Goal: Task Accomplishment & Management: Complete application form

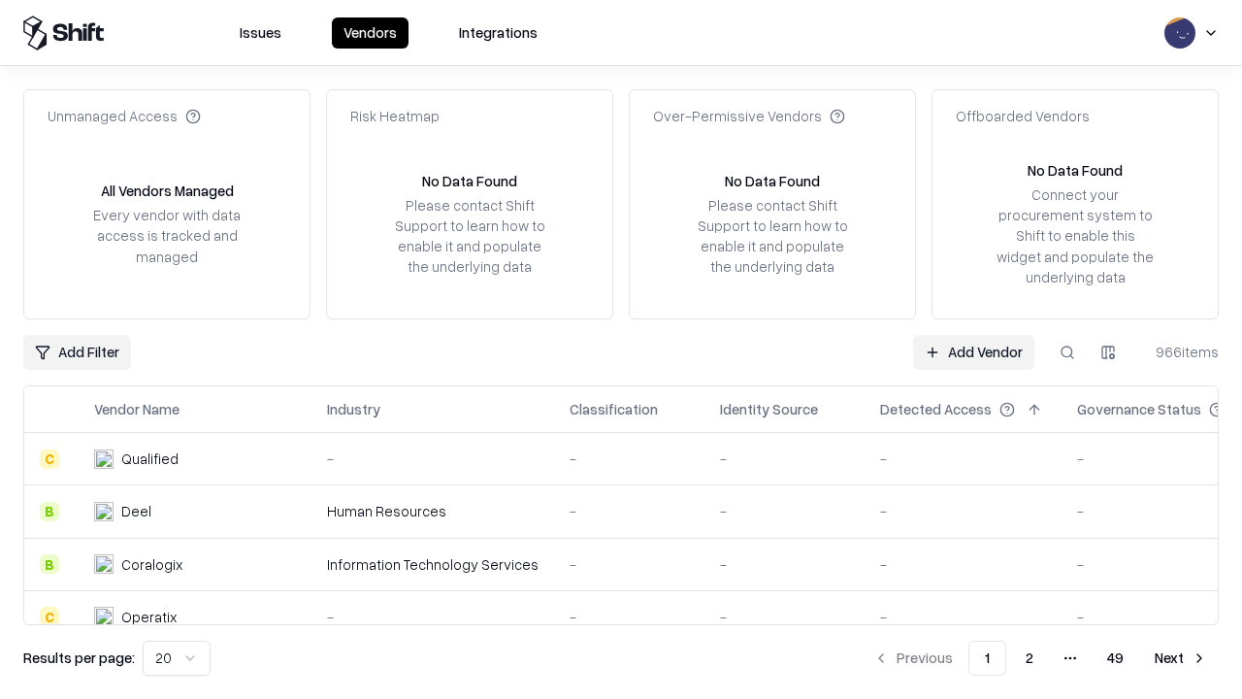
click at [973, 351] on link "Add Vendor" at bounding box center [973, 352] width 121 height 35
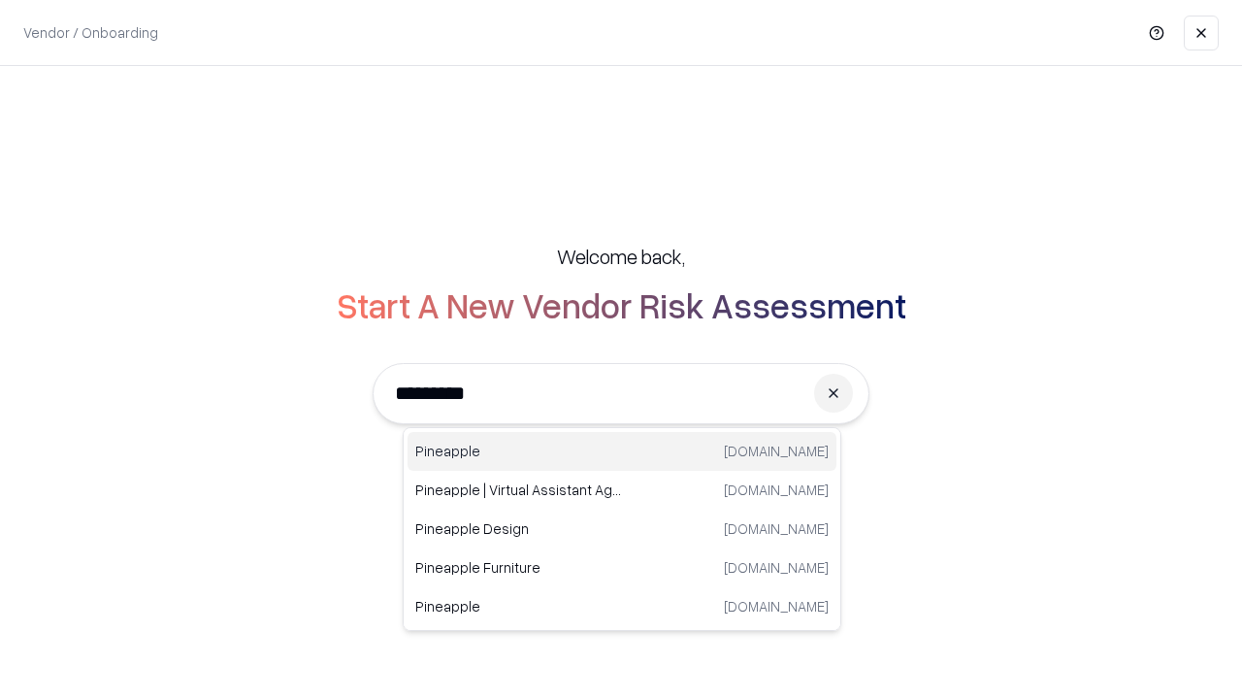
click at [622, 451] on div "Pineapple [DOMAIN_NAME]" at bounding box center [622, 451] width 429 height 39
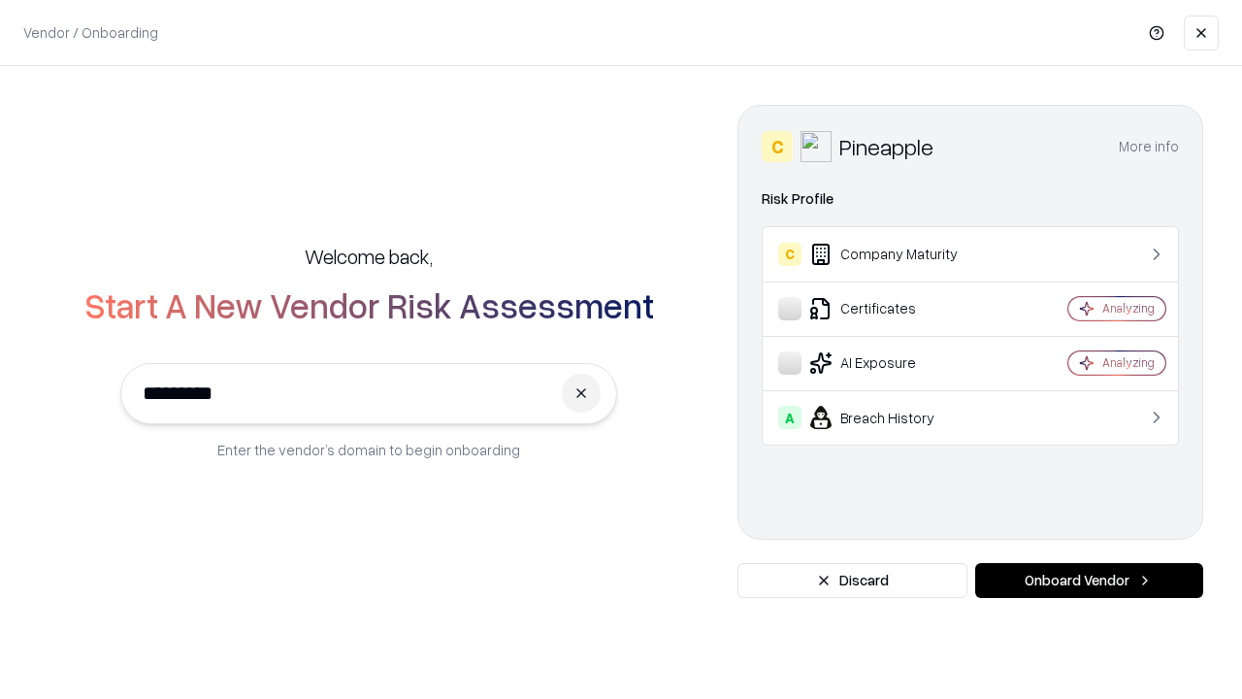
type input "*********"
click at [1089, 580] on button "Onboard Vendor" at bounding box center [1089, 580] width 228 height 35
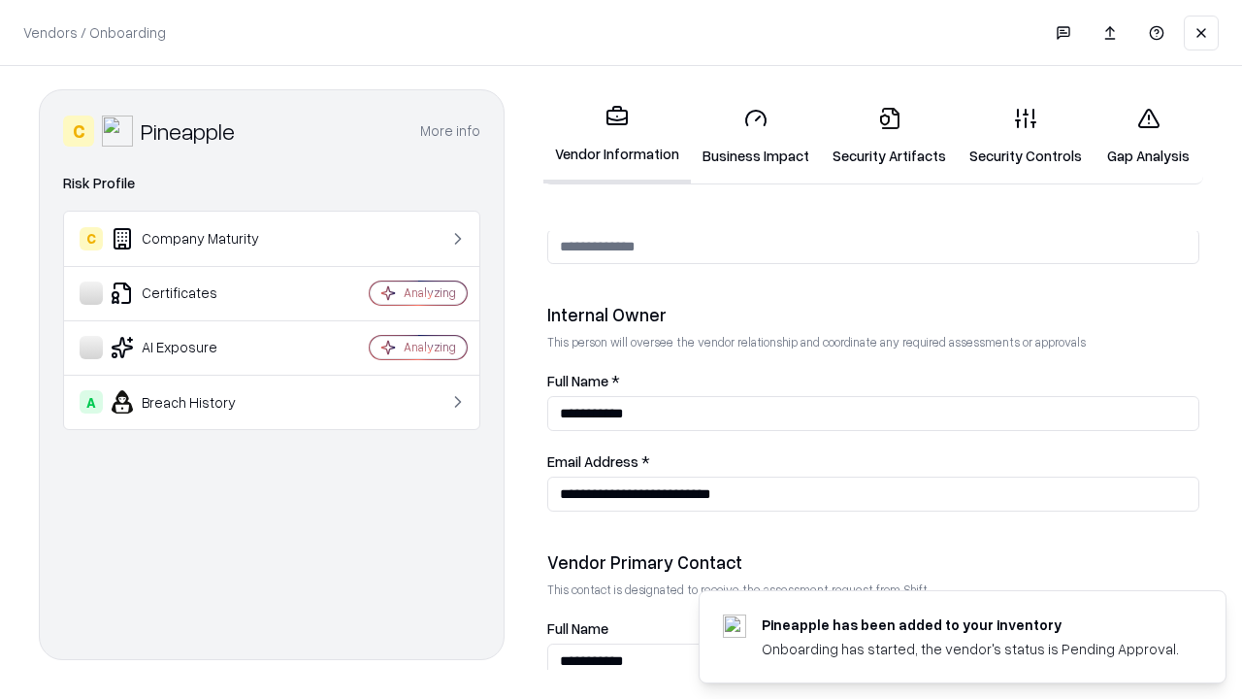
scroll to position [1005, 0]
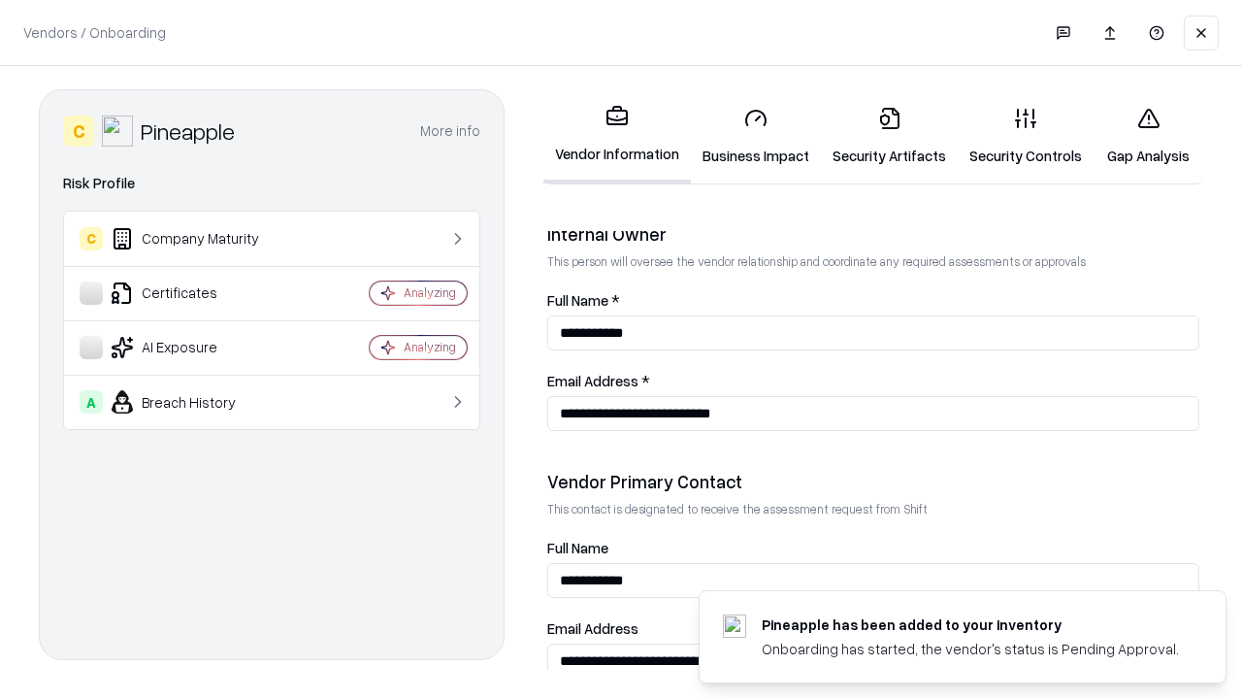
click at [756, 136] on link "Business Impact" at bounding box center [756, 136] width 130 height 90
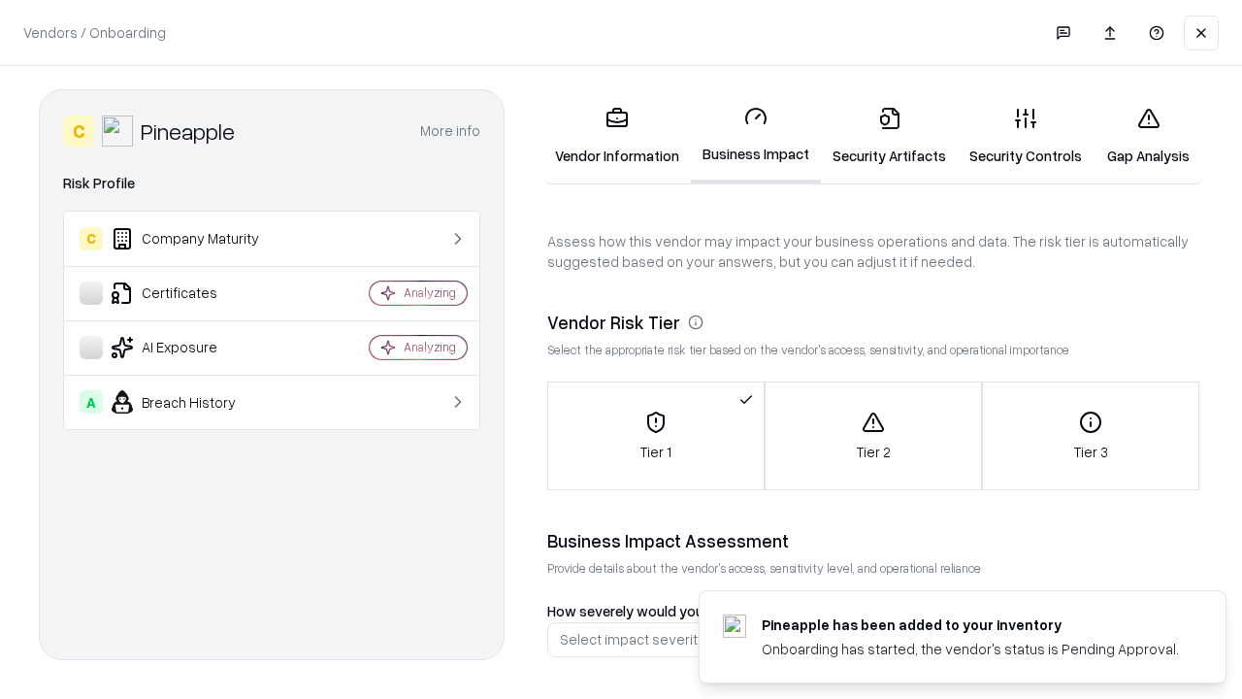
click at [889, 136] on link "Security Artifacts" at bounding box center [889, 136] width 137 height 90
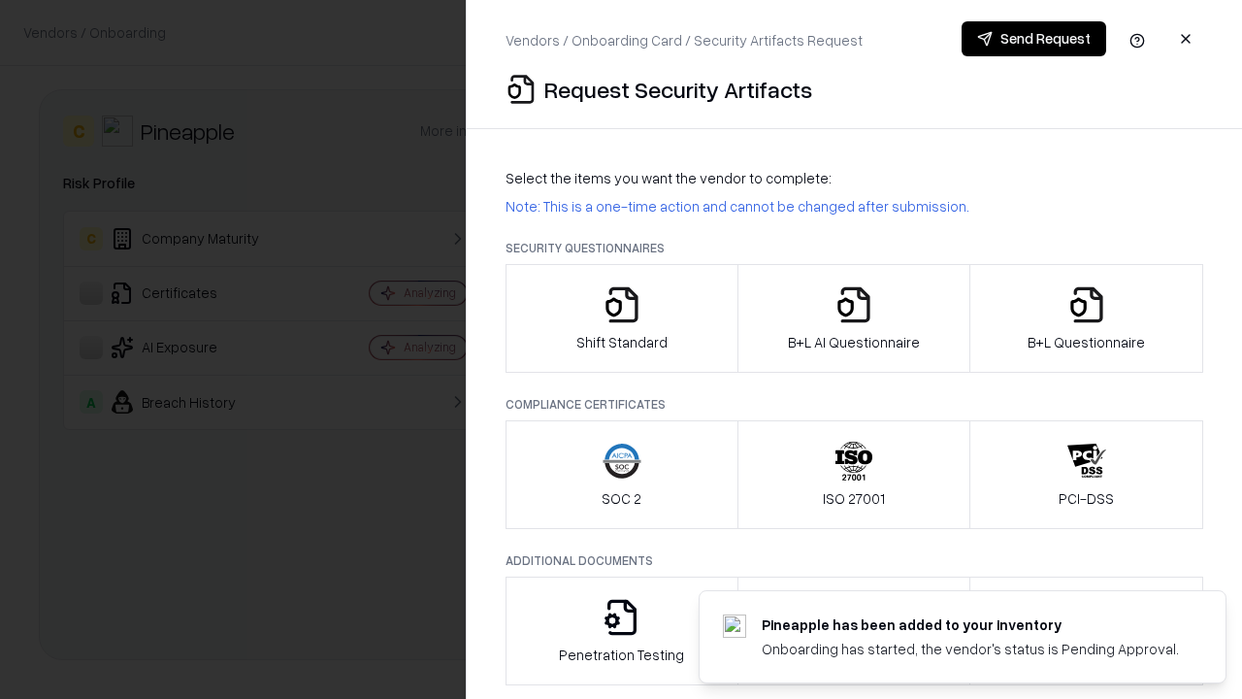
click at [621, 318] on icon "button" at bounding box center [622, 304] width 39 height 39
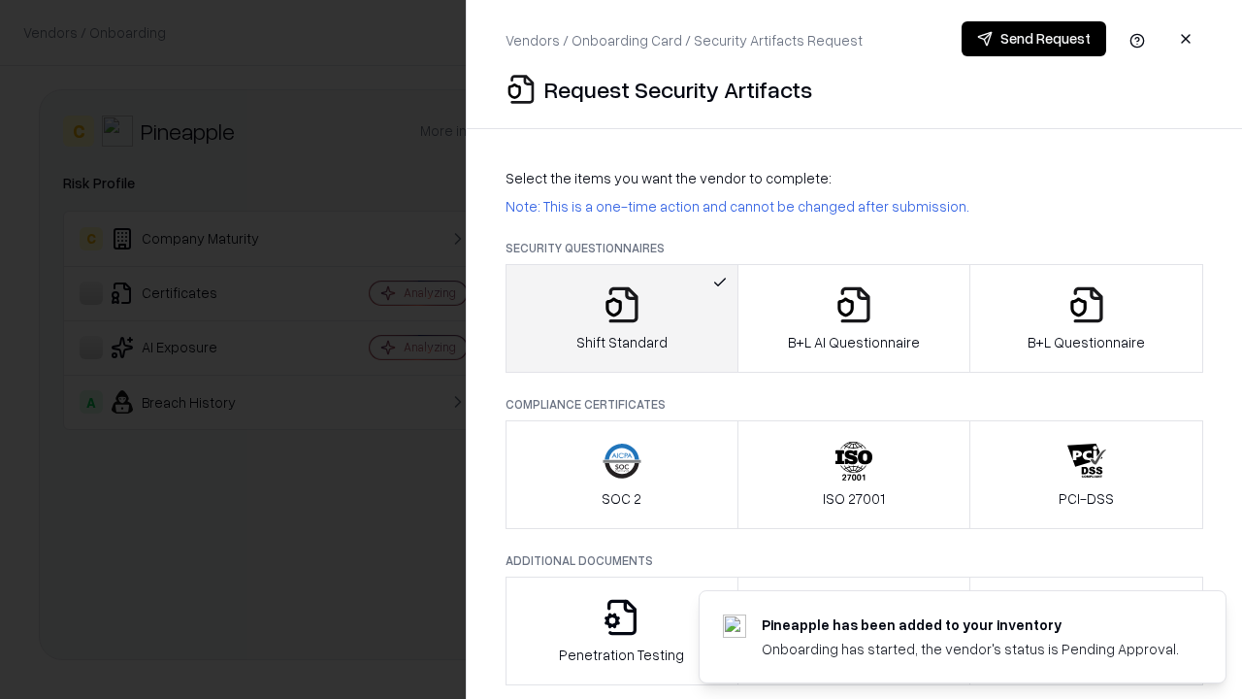
click at [1034, 39] on button "Send Request" at bounding box center [1034, 38] width 145 height 35
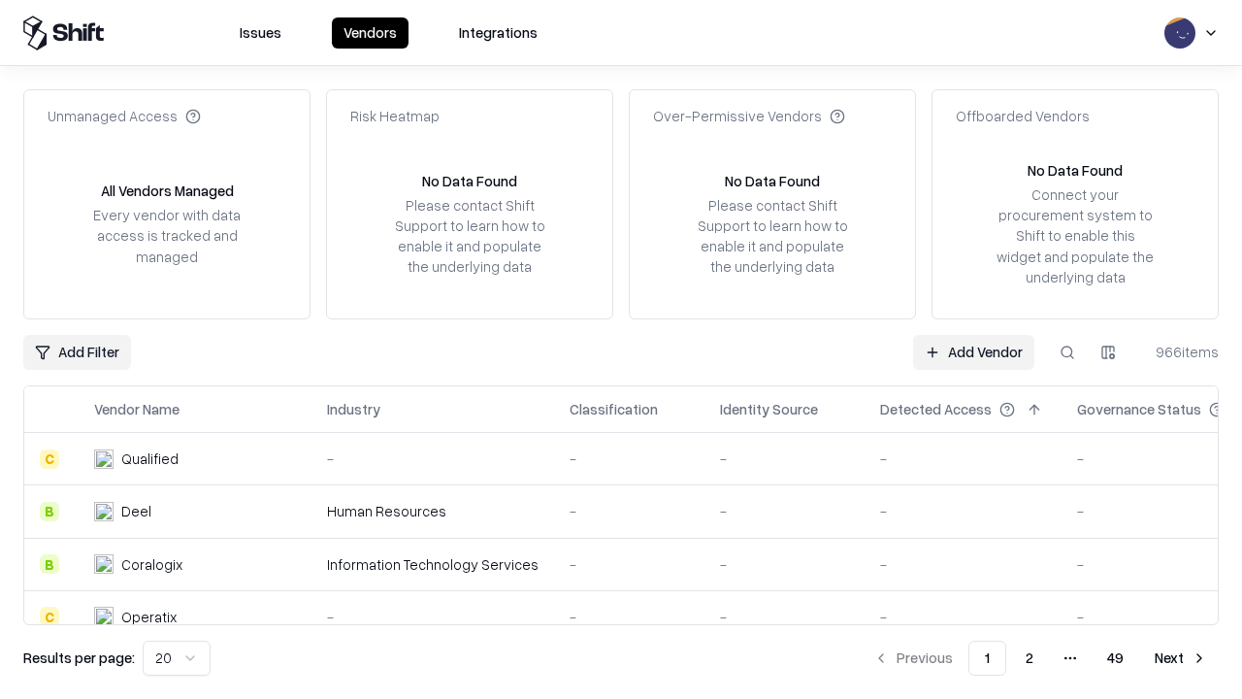
click at [1068, 351] on button at bounding box center [1067, 352] width 35 height 35
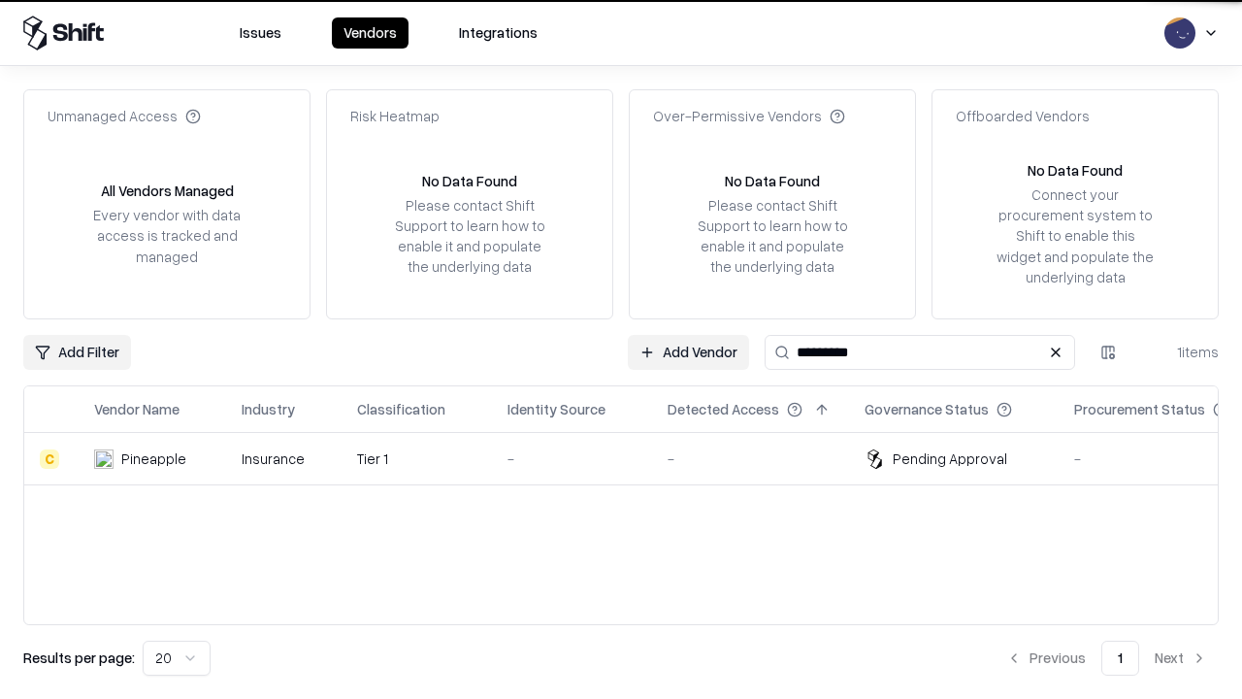
type input "*********"
click at [633, 458] on div "-" at bounding box center [572, 458] width 129 height 20
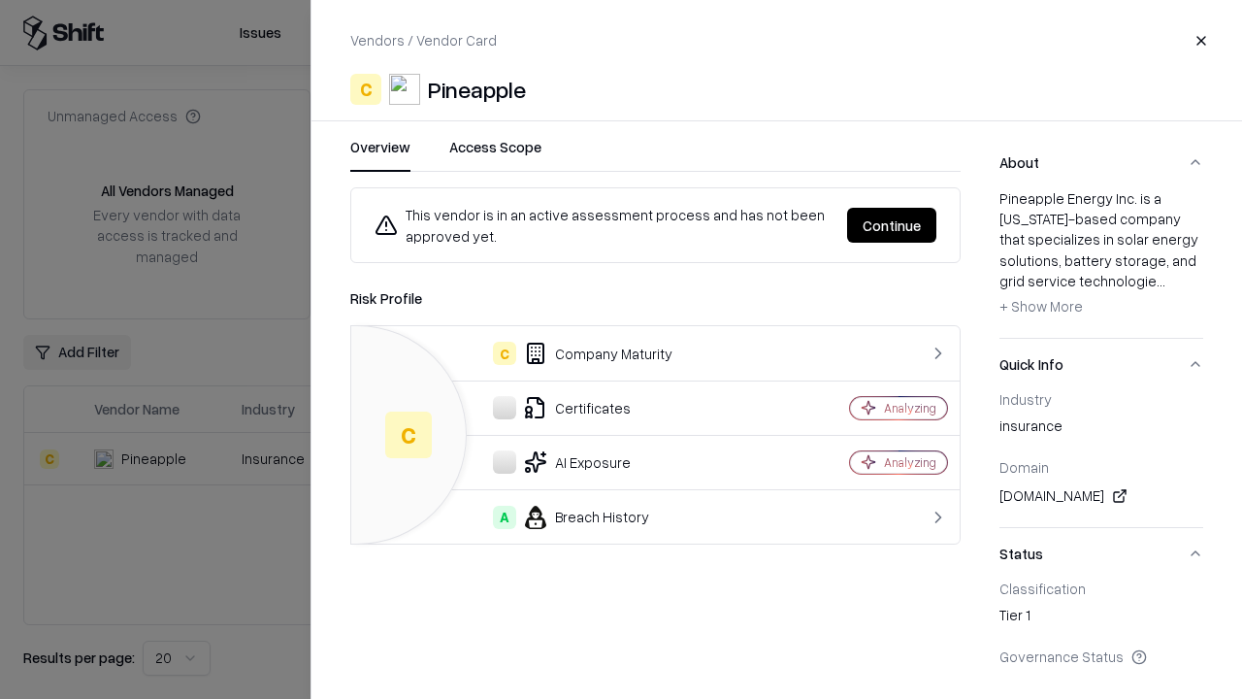
click at [892, 225] on button "Continue" at bounding box center [891, 225] width 89 height 35
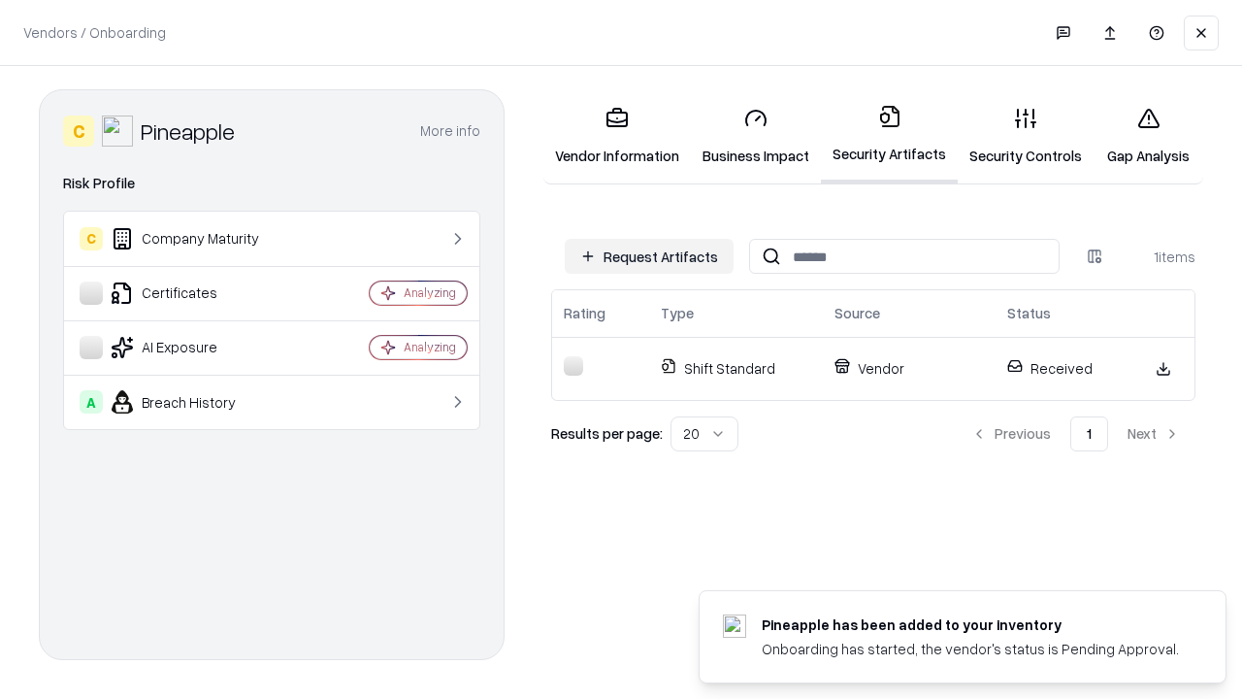
click at [1026, 136] on link "Security Controls" at bounding box center [1026, 136] width 136 height 90
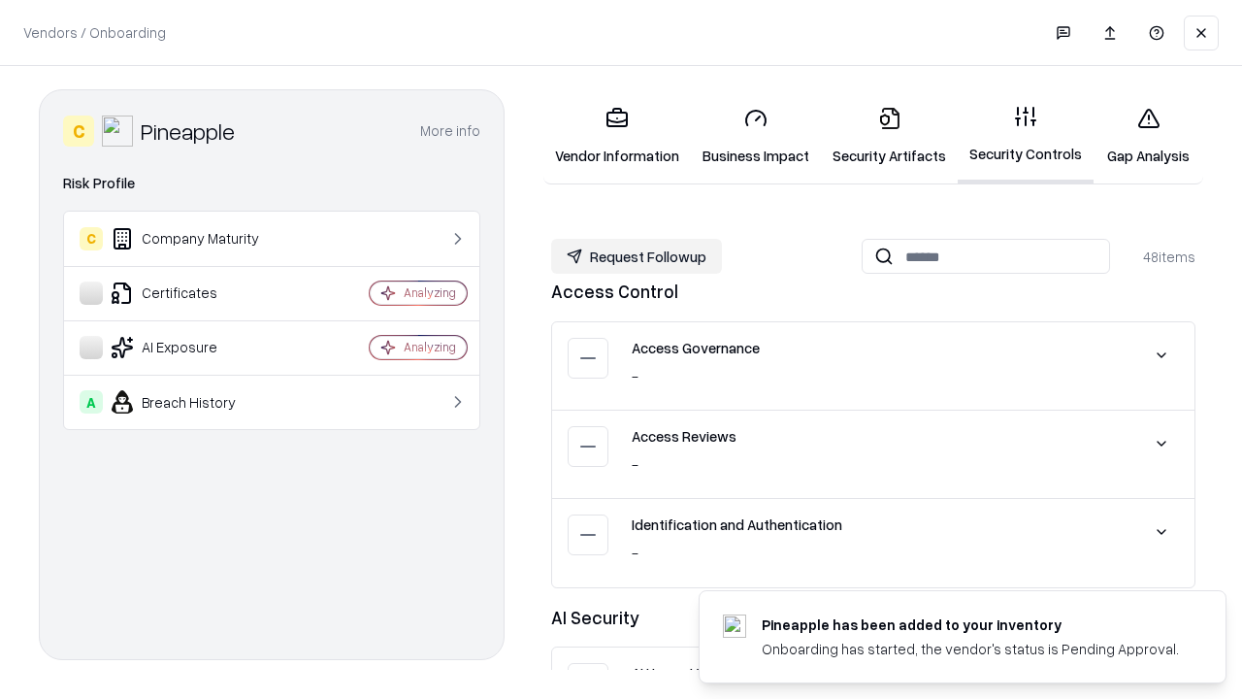
click at [637, 256] on button "Request Followup" at bounding box center [636, 256] width 171 height 35
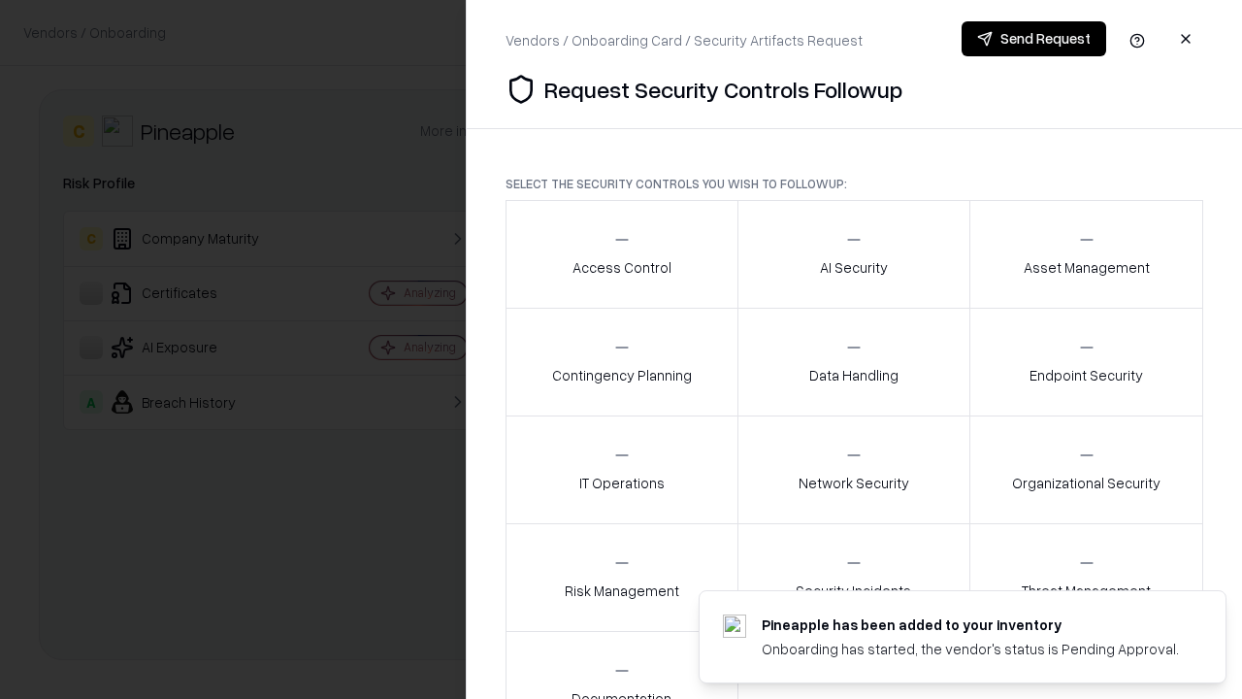
click at [621, 254] on div "Access Control" at bounding box center [622, 254] width 99 height 48
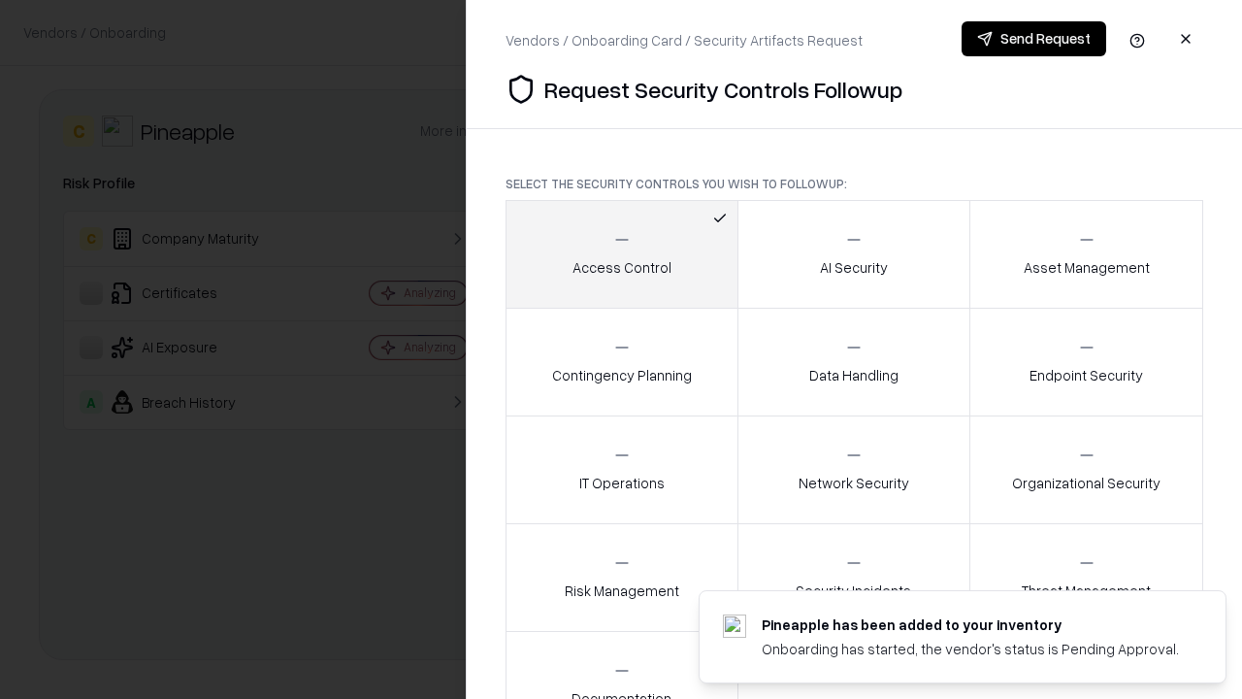
click at [1034, 39] on button "Send Request" at bounding box center [1034, 38] width 145 height 35
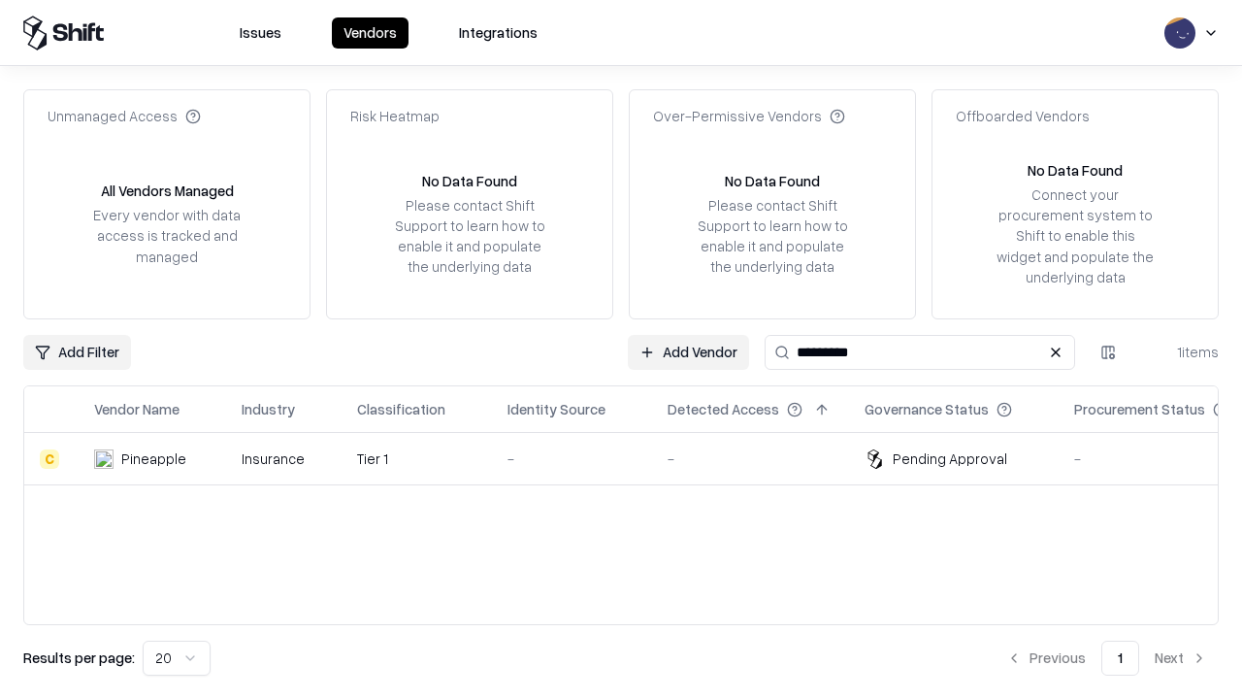
type input "*********"
click at [633, 458] on div "-" at bounding box center [572, 458] width 129 height 20
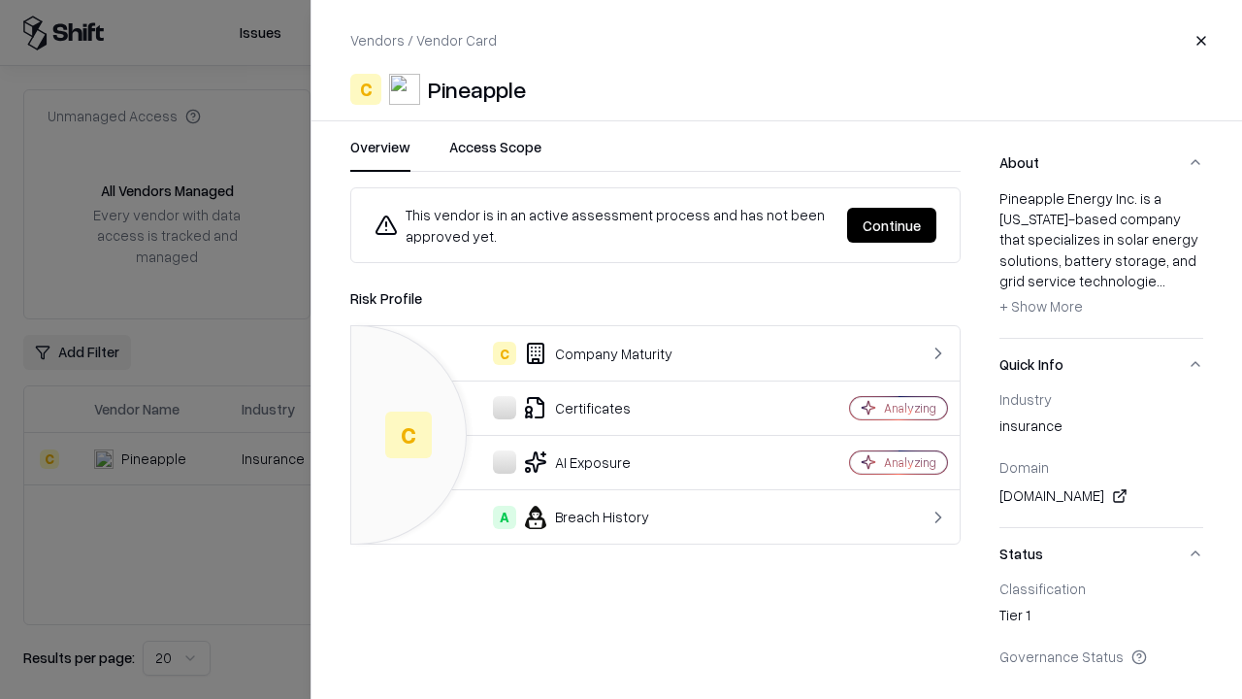
click at [892, 225] on button "Continue" at bounding box center [891, 225] width 89 height 35
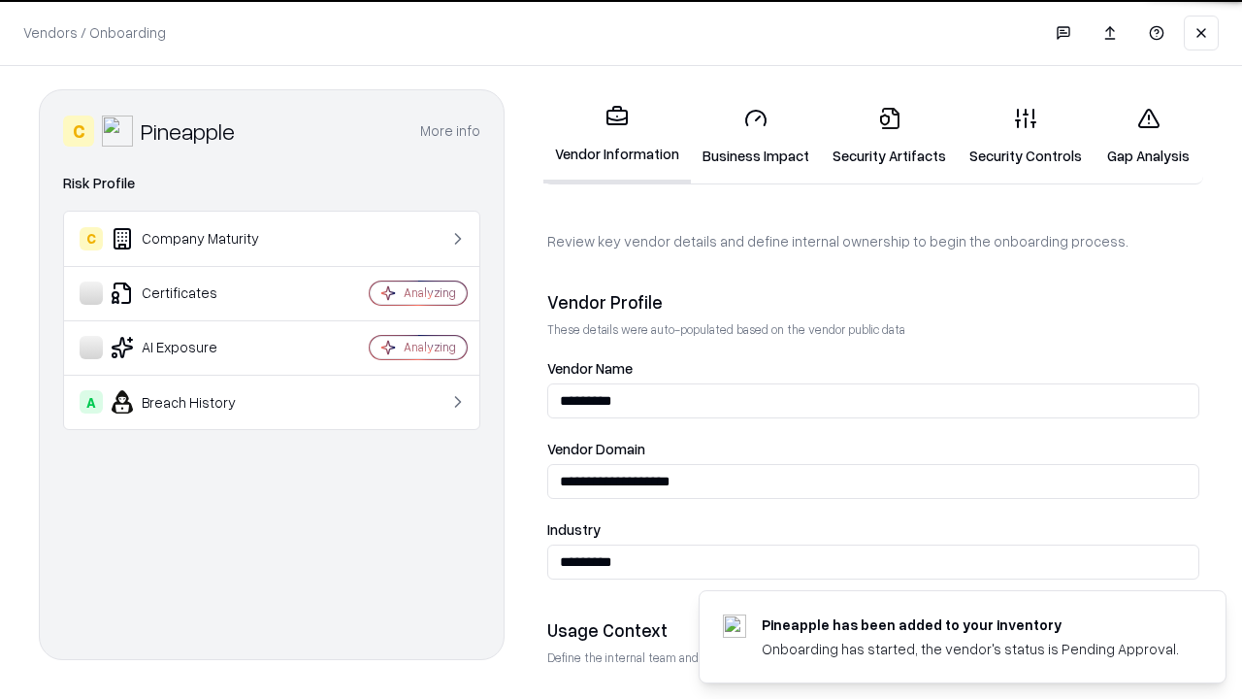
click at [1148, 136] on link "Gap Analysis" at bounding box center [1149, 136] width 110 height 90
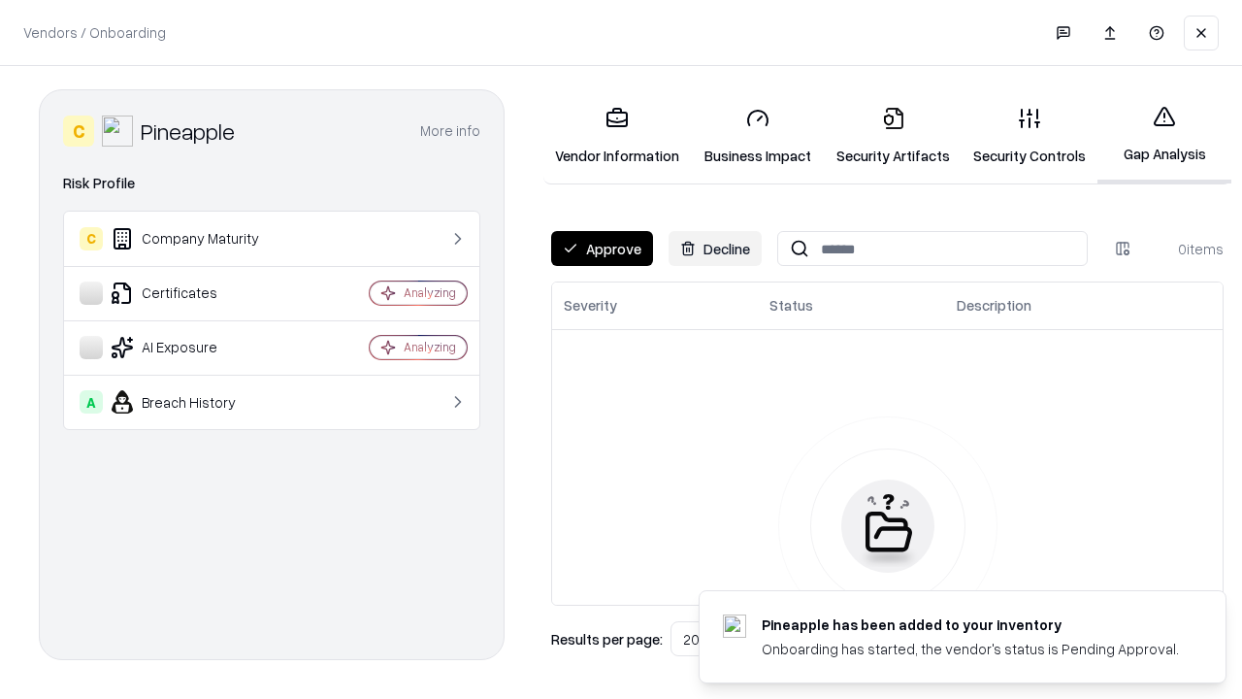
click at [602, 248] on button "Approve" at bounding box center [602, 248] width 102 height 35
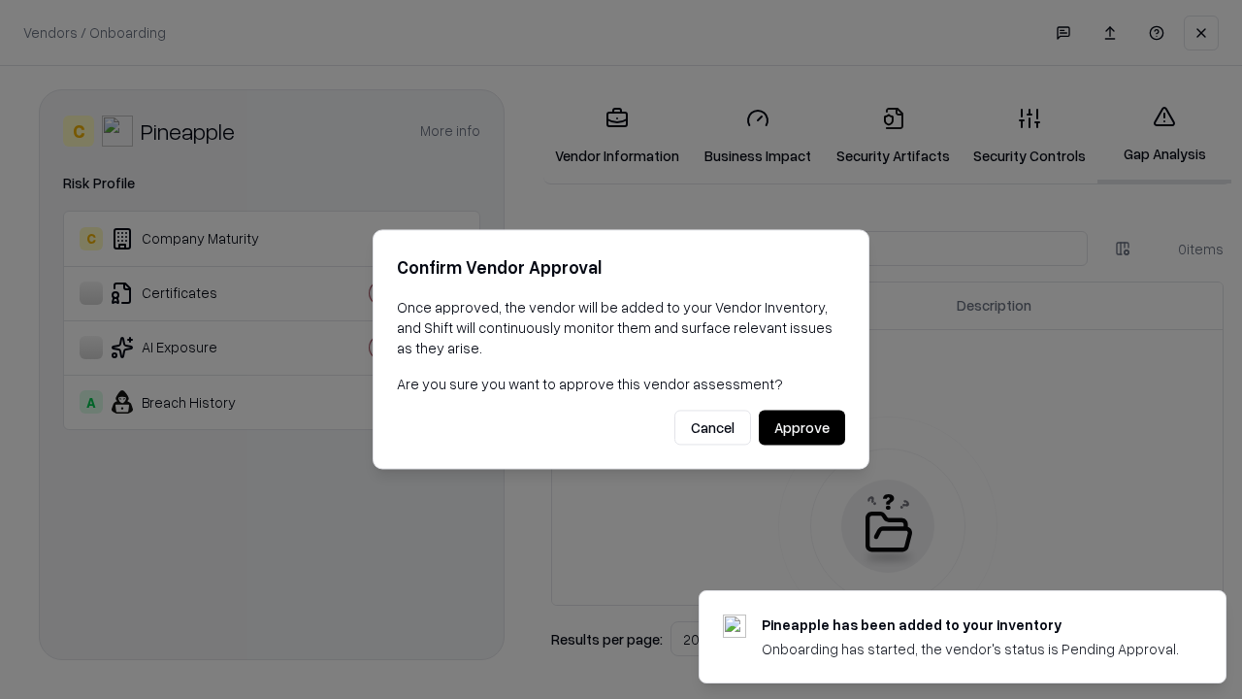
click at [802, 427] on button "Approve" at bounding box center [802, 428] width 86 height 35
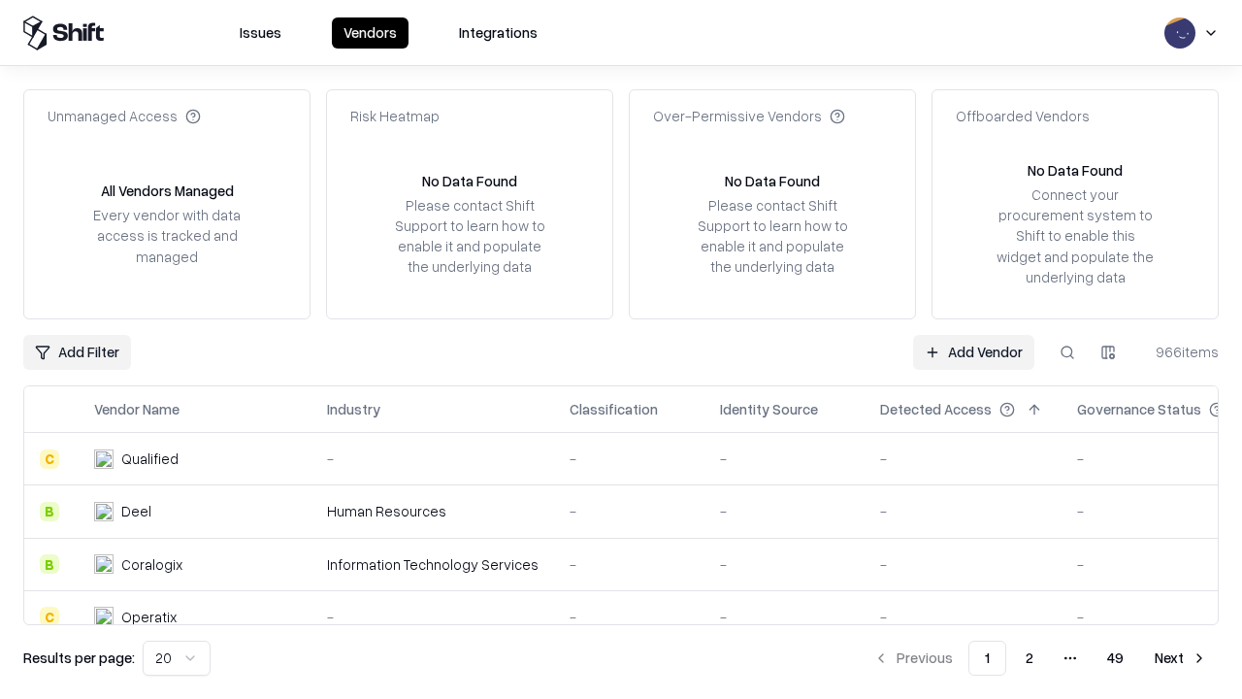
type input "*********"
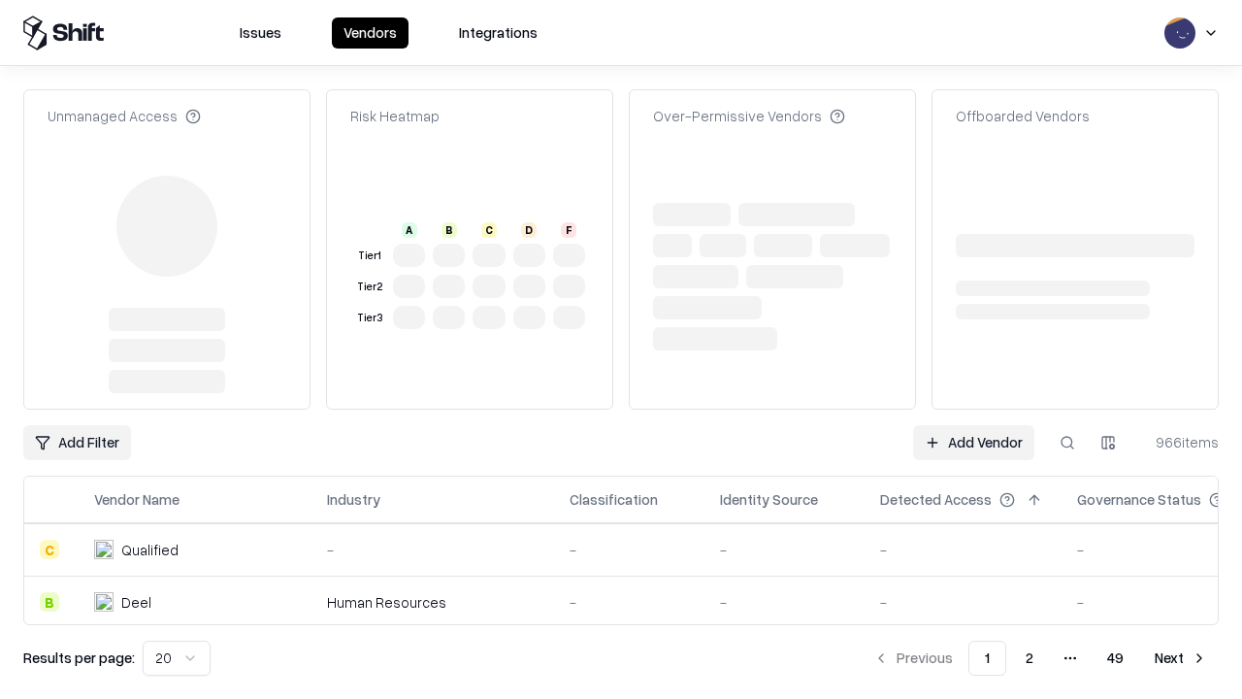
click at [973, 425] on link "Add Vendor" at bounding box center [973, 442] width 121 height 35
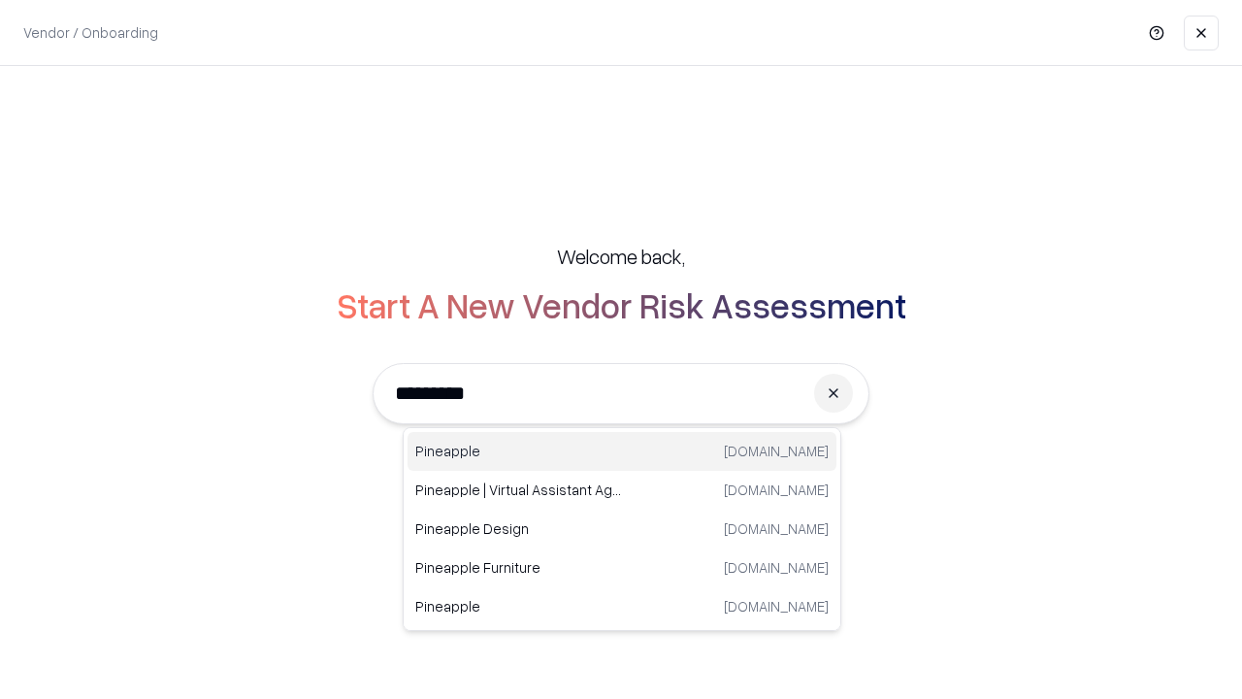
click at [622, 451] on div "Pineapple [DOMAIN_NAME]" at bounding box center [622, 451] width 429 height 39
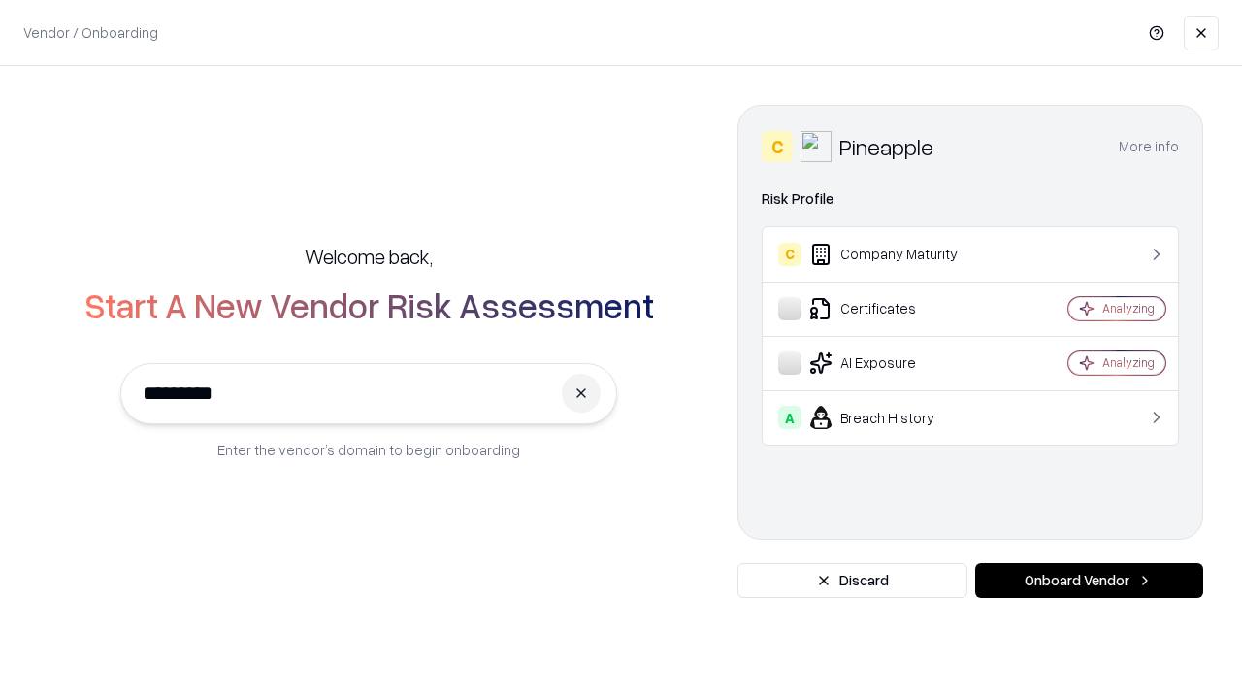
type input "*********"
click at [1089, 580] on button "Onboard Vendor" at bounding box center [1089, 580] width 228 height 35
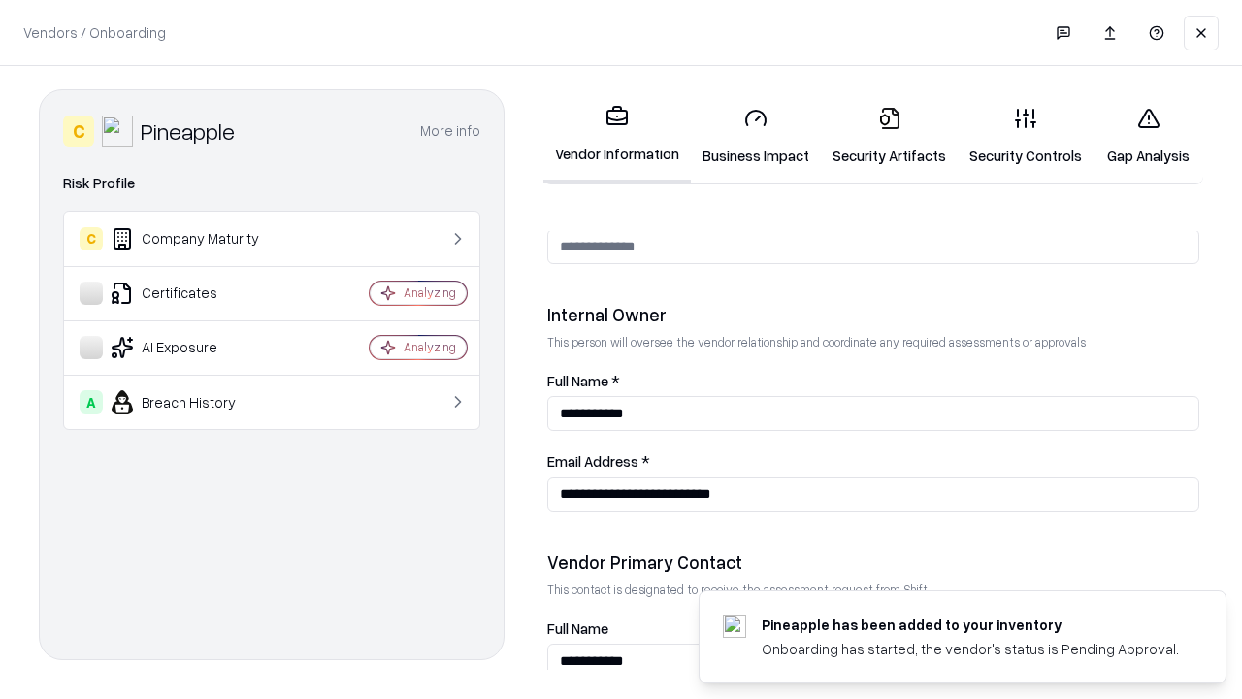
scroll to position [1005, 0]
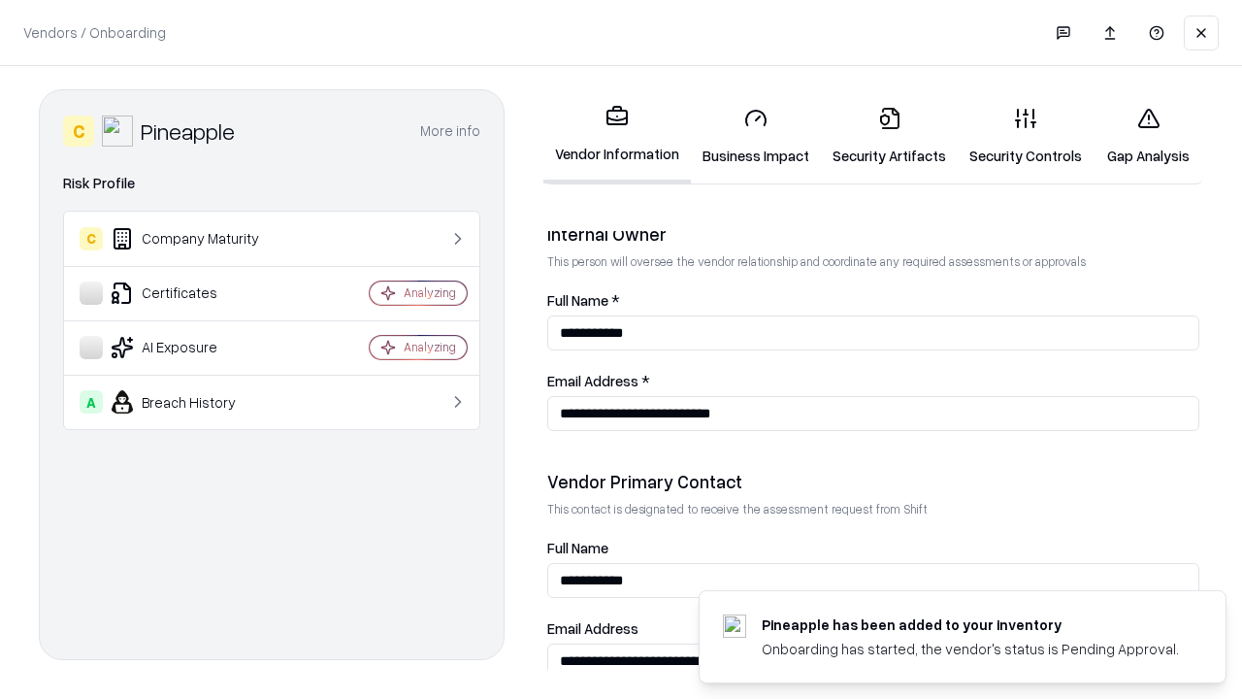
click at [1148, 136] on link "Gap Analysis" at bounding box center [1149, 136] width 110 height 90
